Goal: Task Accomplishment & Management: Use online tool/utility

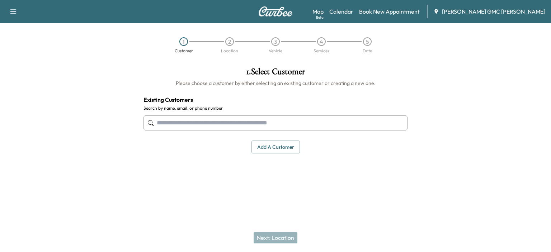
click at [249, 127] on input "text" at bounding box center [276, 123] width 264 height 15
click at [274, 13] on img at bounding box center [275, 11] width 34 height 10
click at [304, 28] on div "1 Customer 2 Location 3 Vehicle 4 Services 5 Date" at bounding box center [275, 42] width 551 height 39
click at [282, 122] on input "text" at bounding box center [276, 123] width 264 height 15
click at [273, 145] on button "Add a customer" at bounding box center [276, 147] width 48 height 13
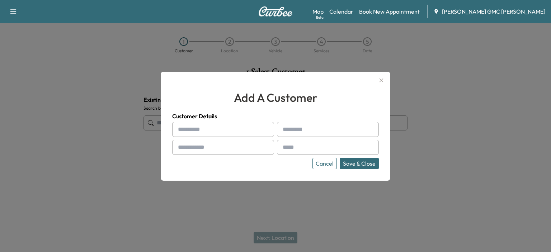
click at [326, 166] on button "Cancel" at bounding box center [325, 163] width 24 height 11
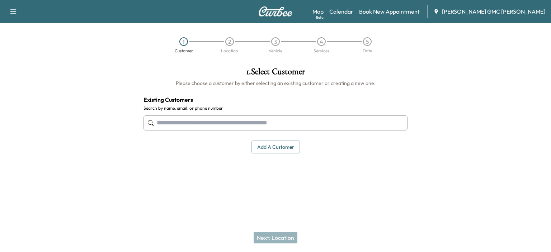
click at [15, 11] on icon "button" at bounding box center [13, 11] width 9 height 9
click at [283, 10] on img at bounding box center [275, 11] width 34 height 10
click at [277, 10] on img at bounding box center [275, 11] width 34 height 10
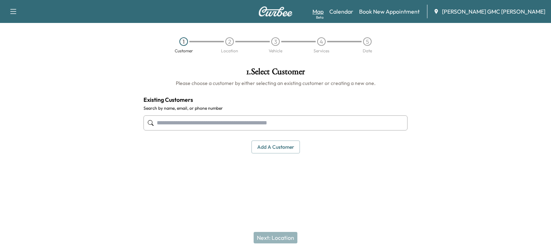
click at [324, 11] on link "Map Beta" at bounding box center [318, 11] width 11 height 9
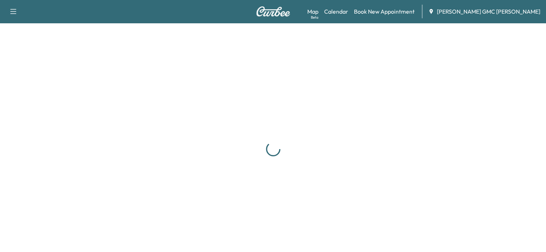
click at [270, 11] on img at bounding box center [273, 11] width 34 height 10
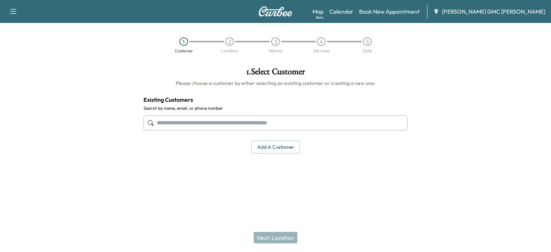
click at [270, 11] on img at bounding box center [275, 11] width 34 height 10
click at [367, 40] on div "5" at bounding box center [367, 41] width 9 height 9
click at [15, 13] on icon "button" at bounding box center [13, 11] width 9 height 9
click at [23, 40] on button "Log Out" at bounding box center [25, 40] width 27 height 11
